Goal: Check status: Check status

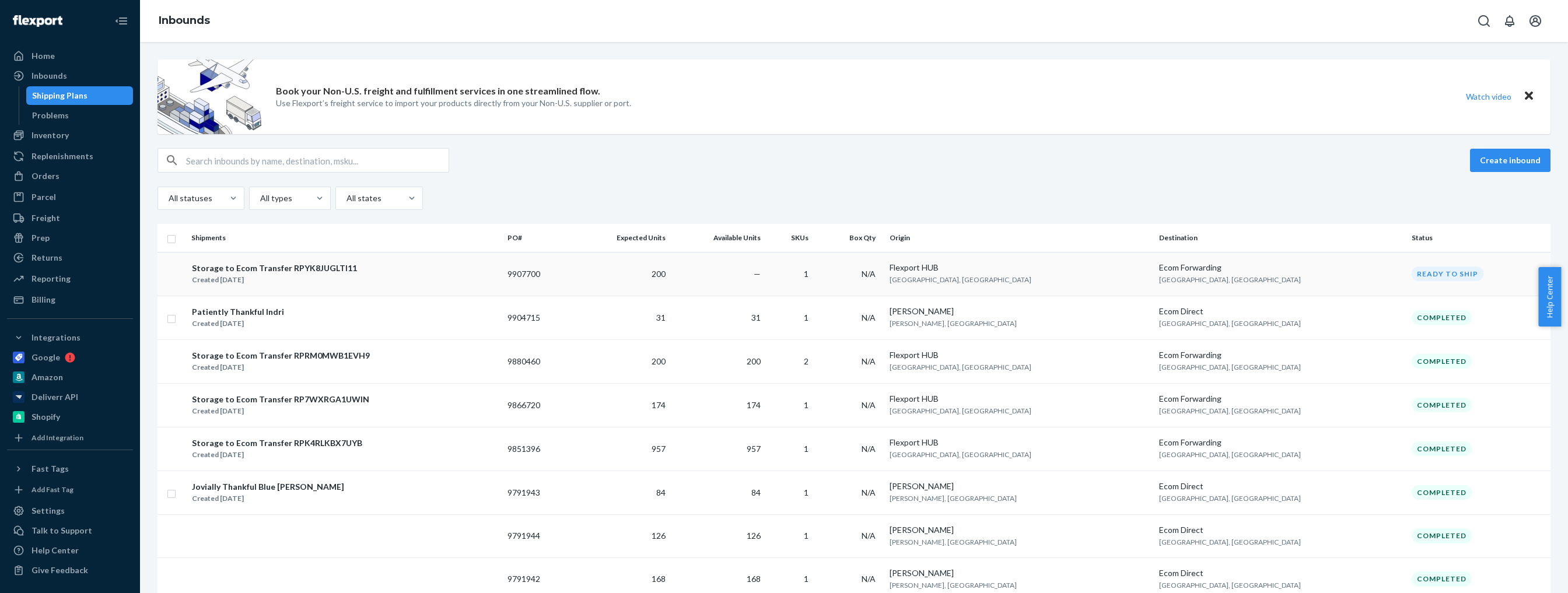
click at [288, 268] on div "Storage to Ecom Transfer RPYK8JUGLTI11" at bounding box center [274, 268] width 165 height 11
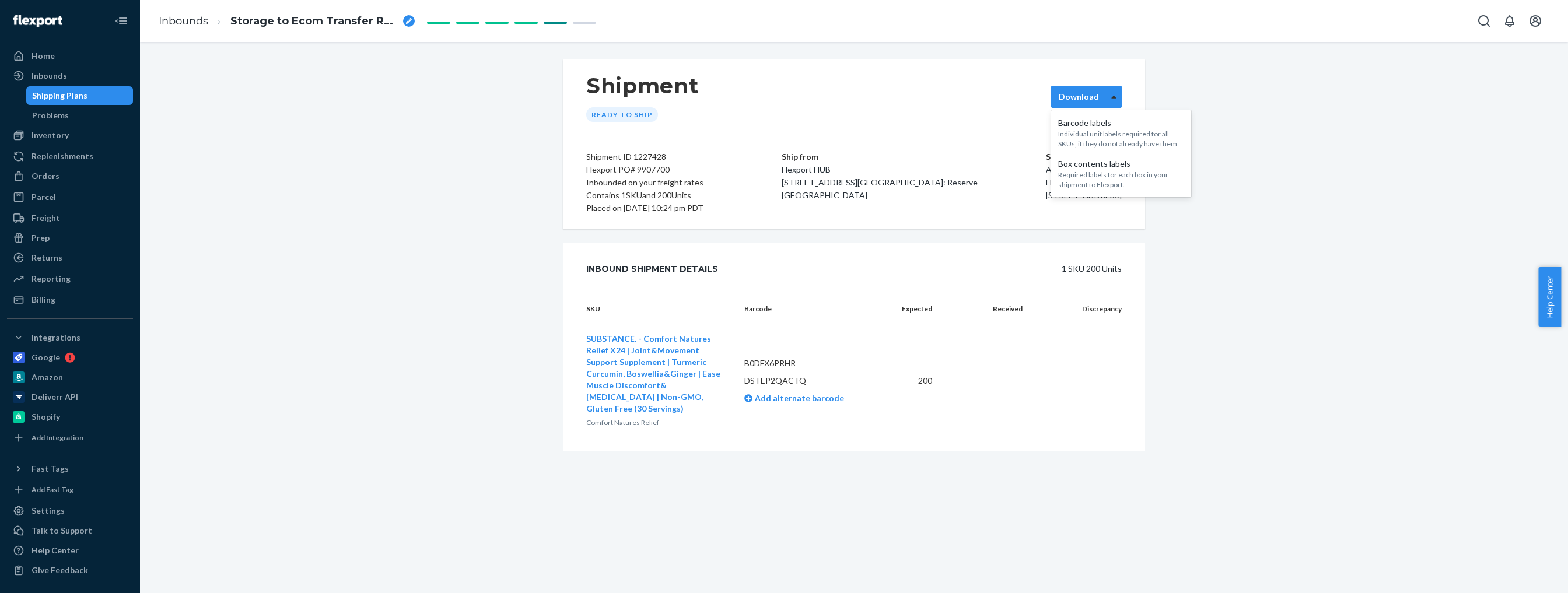
click at [1108, 103] on div at bounding box center [1114, 97] width 15 height 18
click at [408, 243] on div "Shipment Ready to ship Download Shipment ID 1227428 Flexport PO# 9907700 Inboun…" at bounding box center [853, 273] width 1410 height 429
